Goal: Task Accomplishment & Management: Use online tool/utility

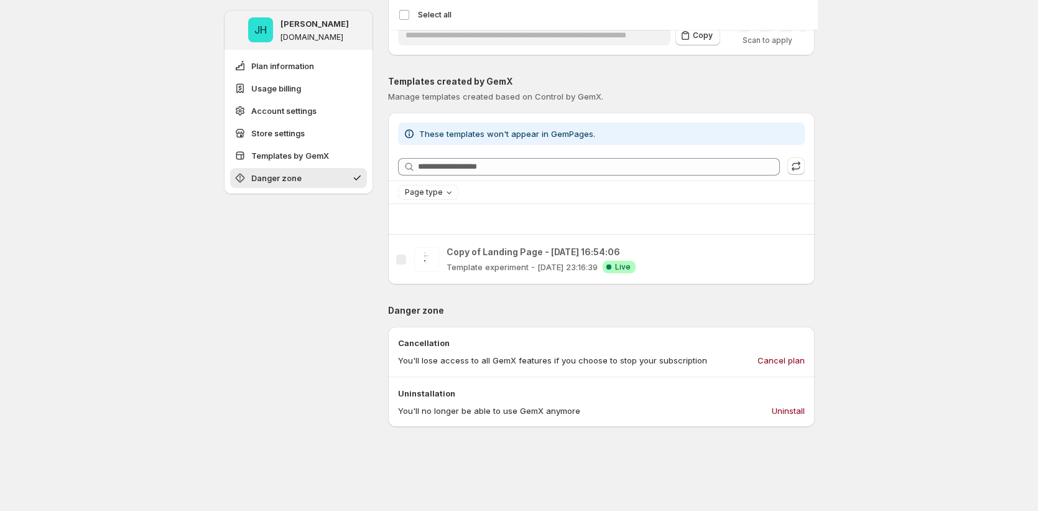
scroll to position [1095, 0]
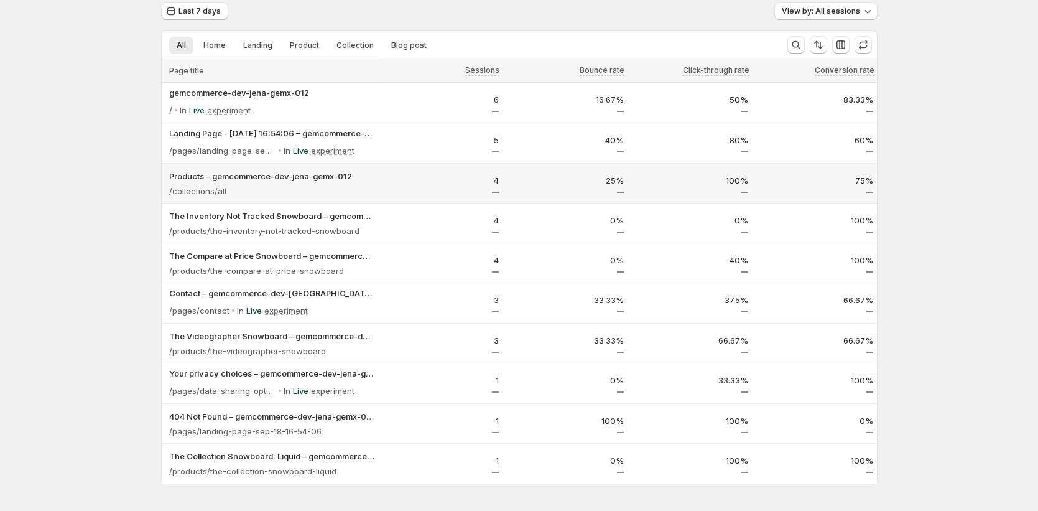
scroll to position [49, 0]
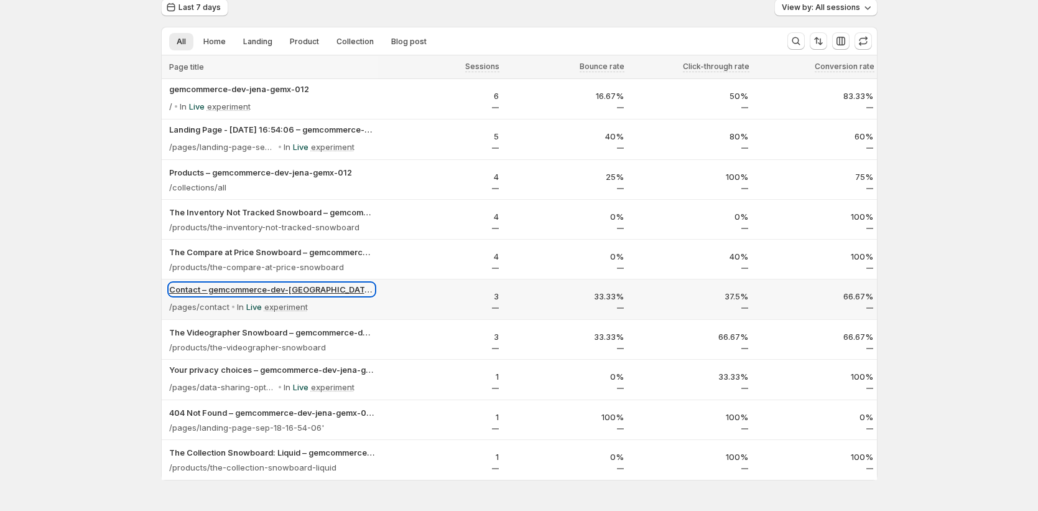
click at [310, 288] on p "Contact – gemcommerce-dev-[GEOGRAPHIC_DATA]-gemx-012" at bounding box center [271, 289] width 205 height 12
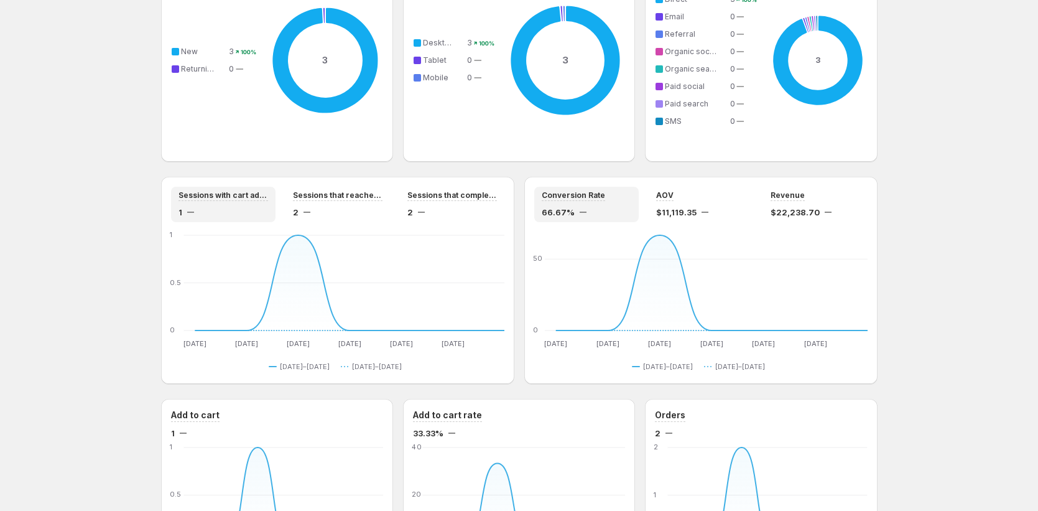
scroll to position [1062, 0]
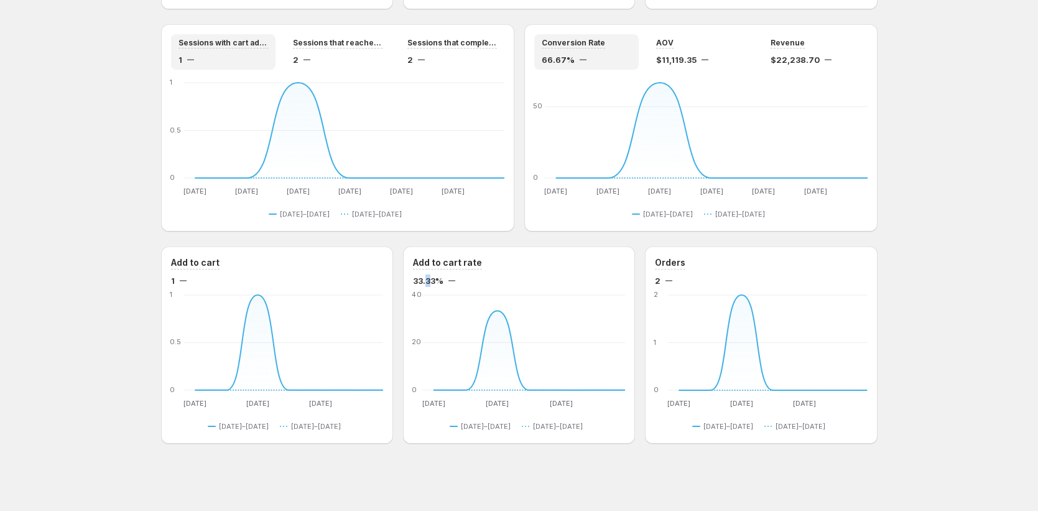
click at [433, 279] on span "33.33%" at bounding box center [428, 280] width 30 height 12
click at [211, 262] on h3 "Add to cart" at bounding box center [195, 262] width 49 height 12
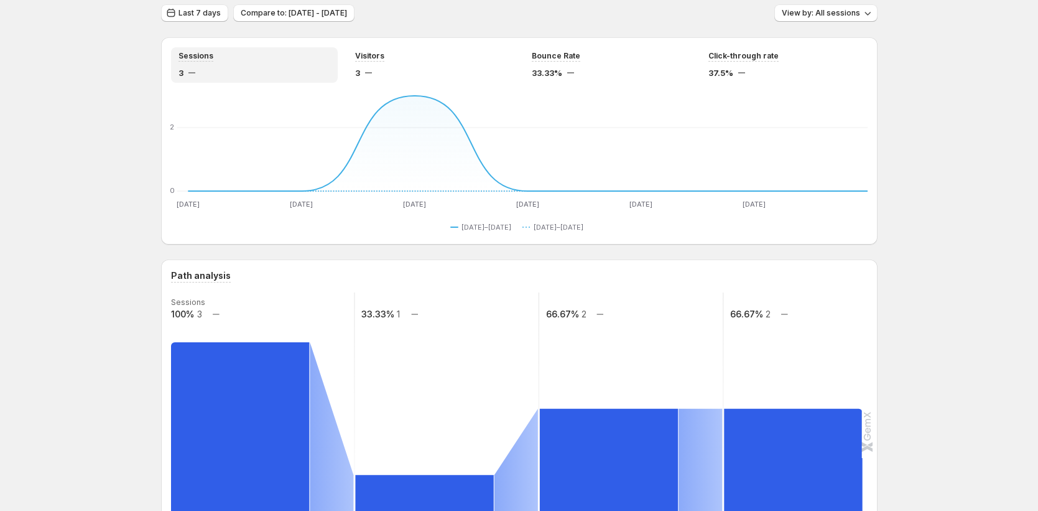
scroll to position [0, 0]
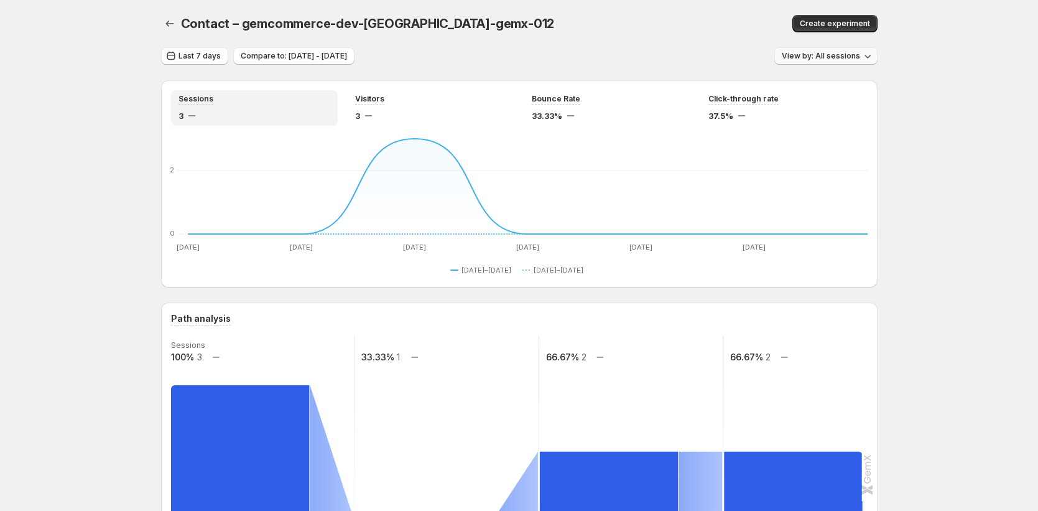
click at [850, 59] on span "View by: All sessions" at bounding box center [821, 56] width 78 height 10
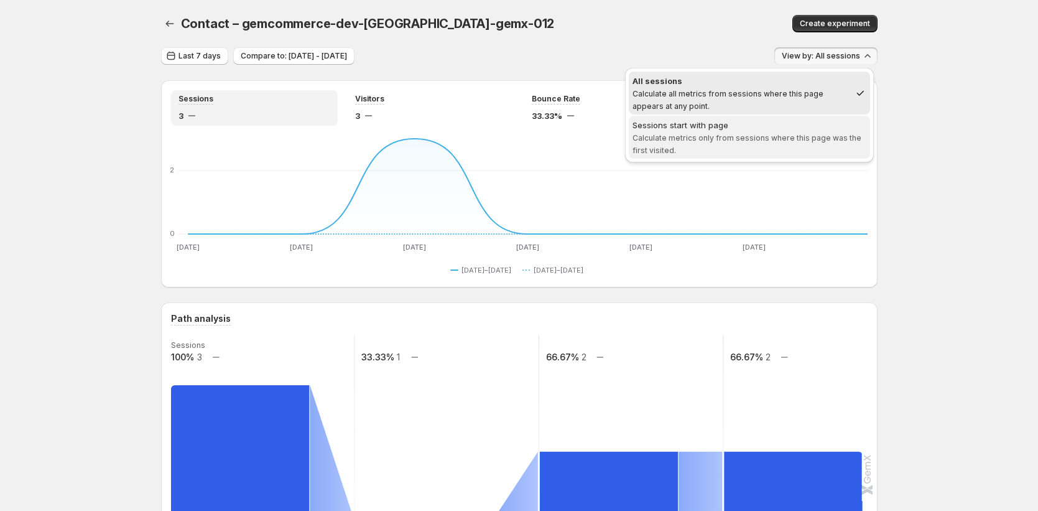
click at [808, 133] on span "Calculate metrics only from sessions where this page was the first visited." at bounding box center [747, 144] width 229 height 22
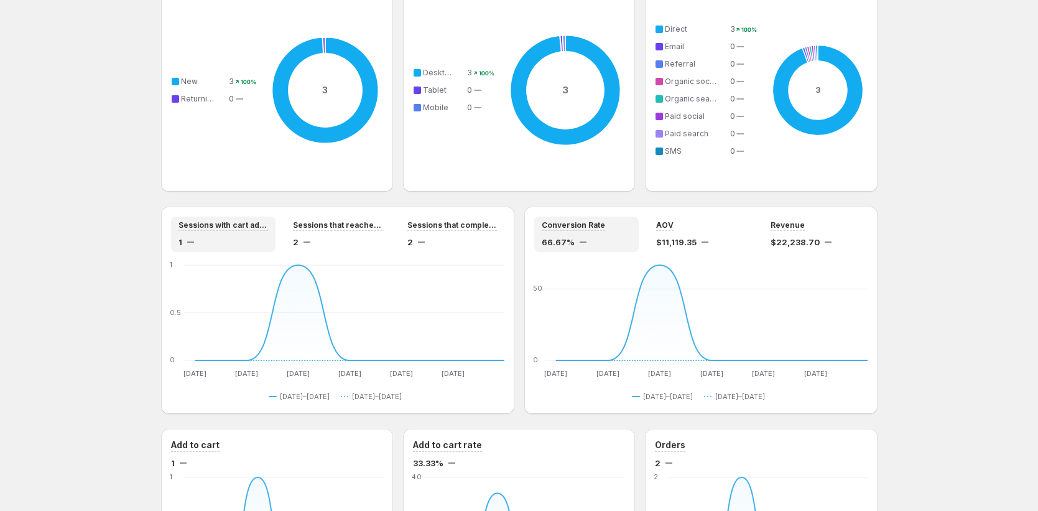
scroll to position [180, 0]
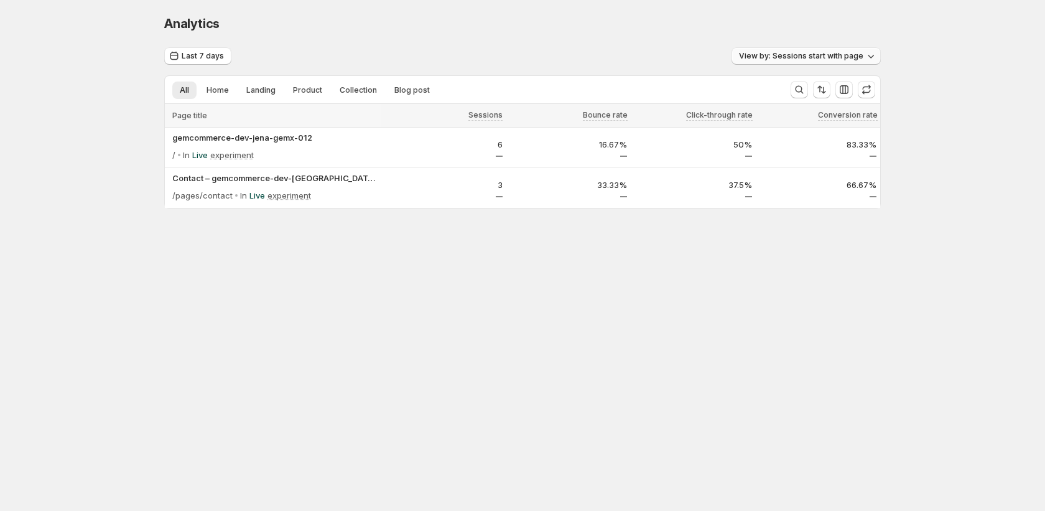
click at [851, 55] on span "View by: Sessions start with page" at bounding box center [801, 56] width 124 height 10
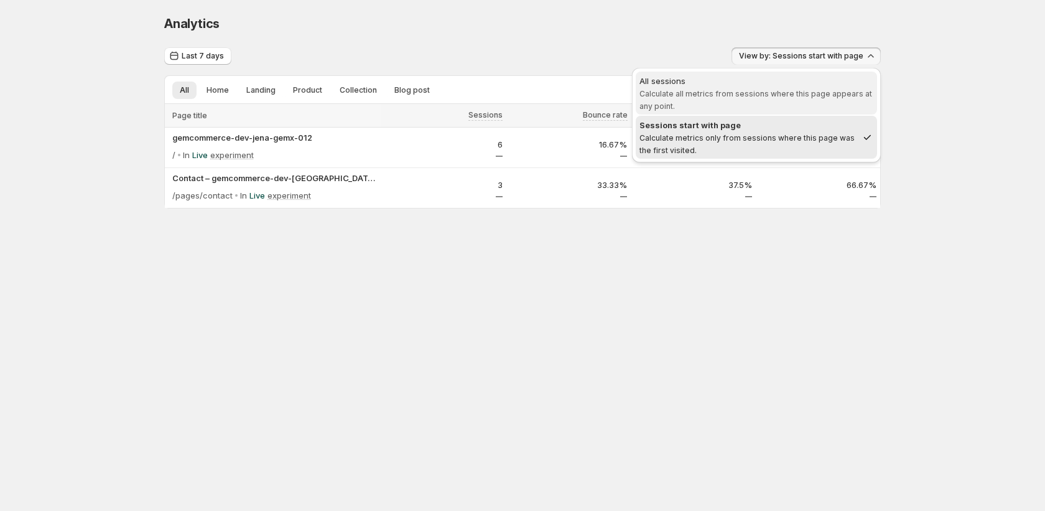
click at [815, 95] on span "Calculate all metrics from sessions where this page appears at any point." at bounding box center [755, 100] width 233 height 22
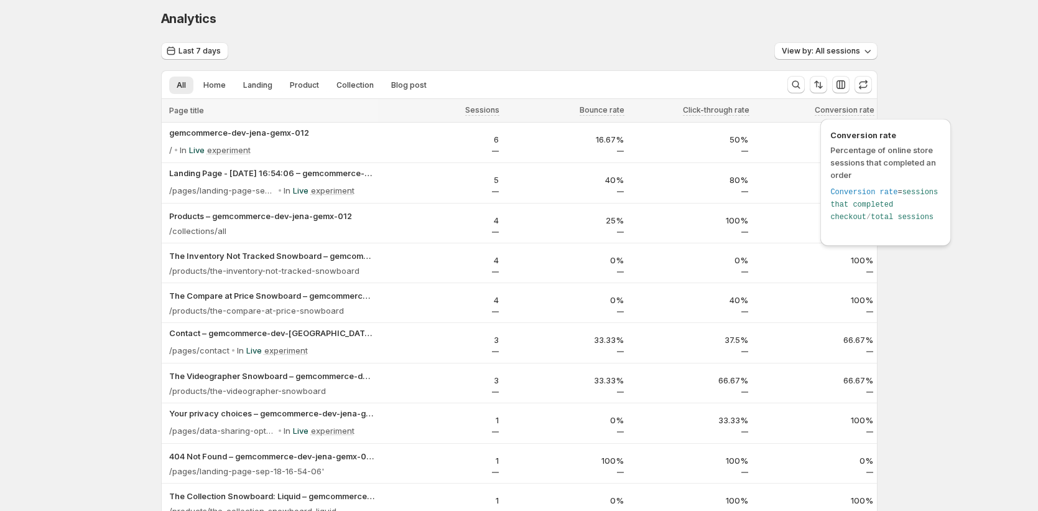
scroll to position [7, 0]
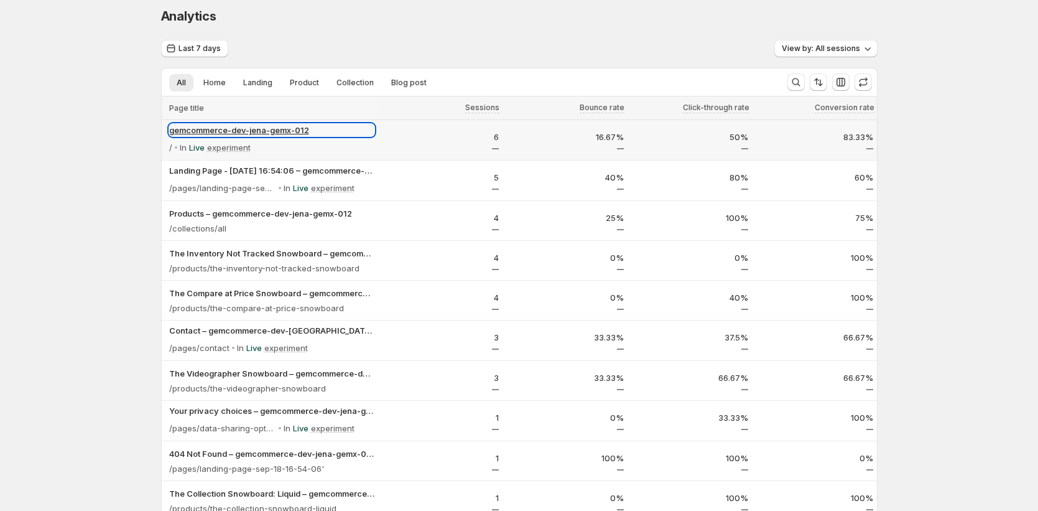
click at [259, 136] on p "gemcommerce-dev-jena-gemx-012" at bounding box center [271, 130] width 205 height 12
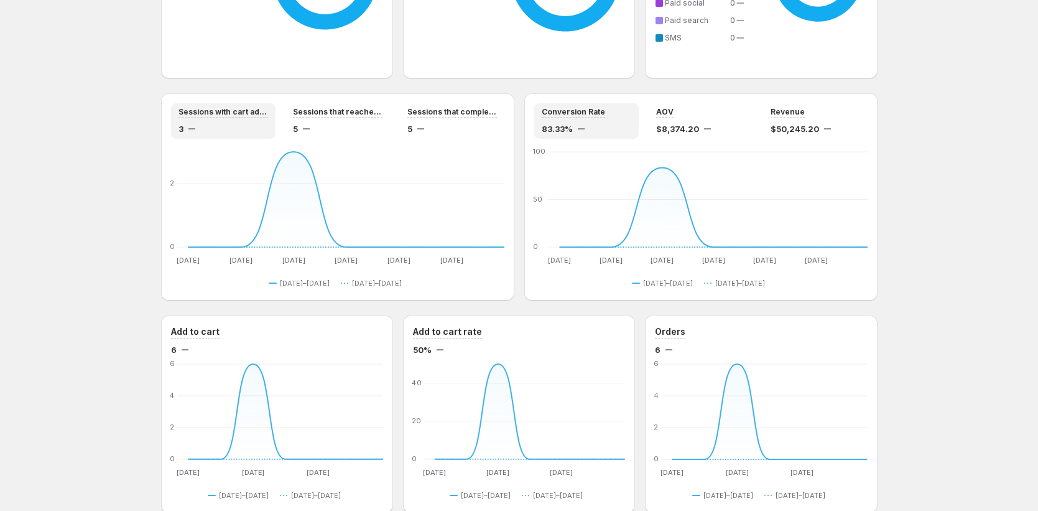
scroll to position [1062, 0]
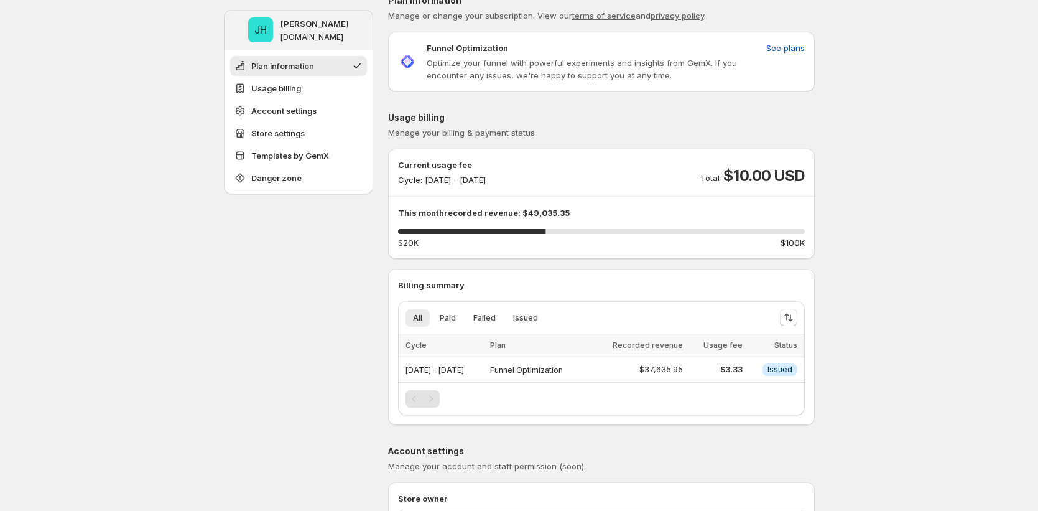
scroll to position [19, 0]
